Goal: Transaction & Acquisition: Purchase product/service

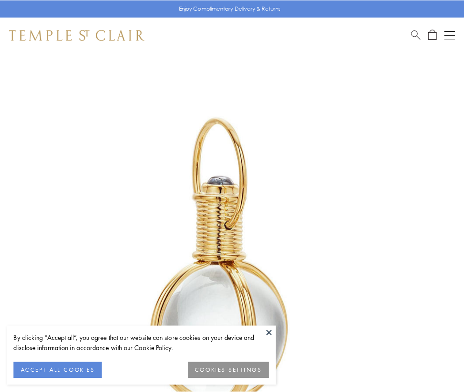
scroll to position [230, 0]
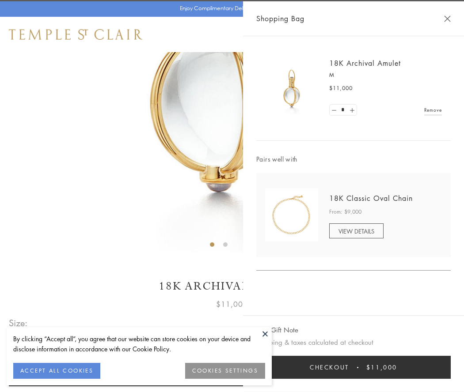
click at [353, 367] on button "Checkout $11,000" at bounding box center [353, 367] width 194 height 23
